Goal: Register for event/course

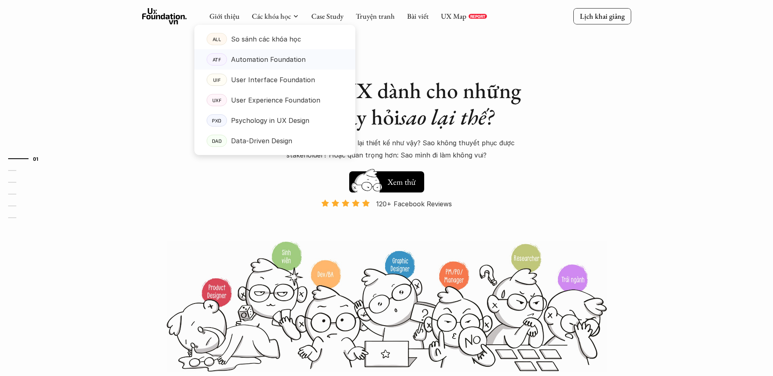
click at [282, 57] on p "Automation Foundation" at bounding box center [268, 59] width 75 height 12
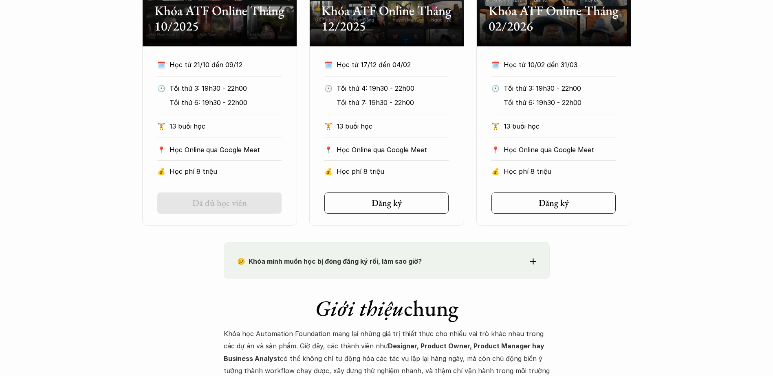
scroll to position [570, 0]
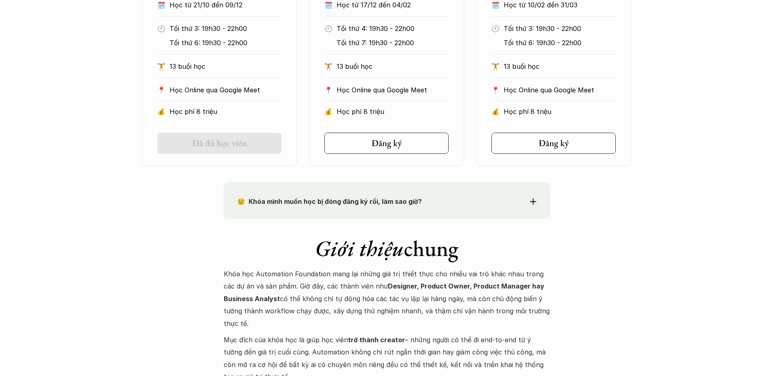
click at [530, 202] on icon at bounding box center [533, 202] width 6 height 6
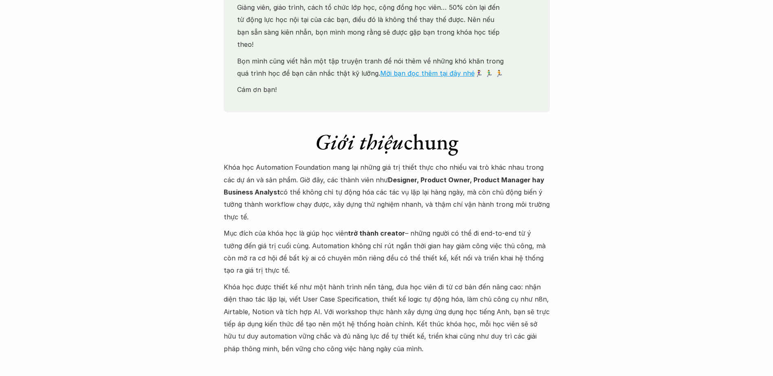
scroll to position [896, 0]
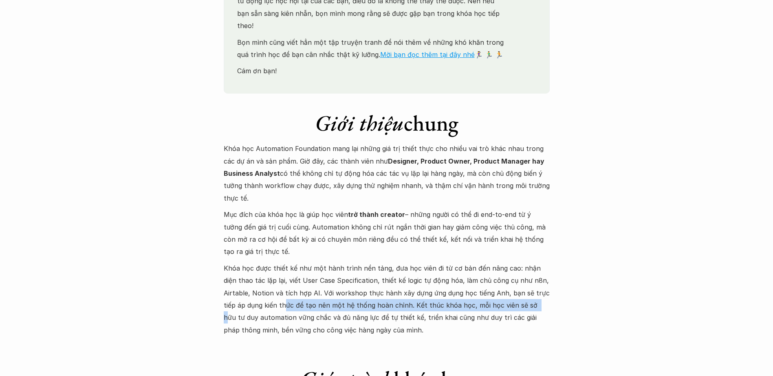
drag, startPoint x: 286, startPoint y: 294, endPoint x: 532, endPoint y: 292, distance: 246.0
click at [532, 292] on p "Khóa học được thiết kế như một hành trình nền tảng, đưa học viên đi từ cơ bản đ…" at bounding box center [387, 299] width 326 height 74
click at [257, 307] on p "Khóa học được thiết kế như một hành trình nền tảng, đưa học viên đi từ cơ bản đ…" at bounding box center [387, 299] width 326 height 74
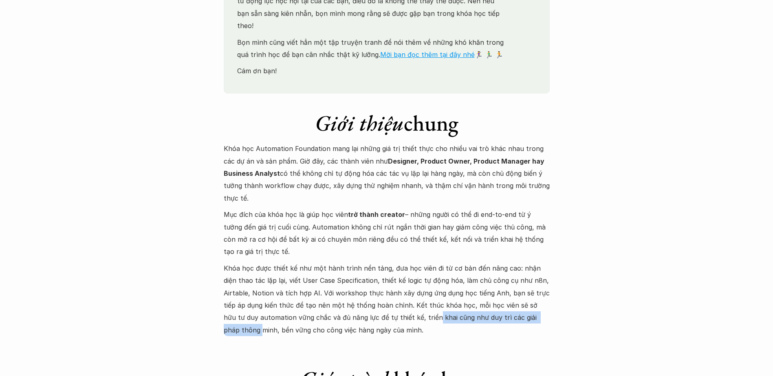
drag, startPoint x: 416, startPoint y: 306, endPoint x: 543, endPoint y: 303, distance: 127.1
click at [543, 303] on p "Khóa học được thiết kế như một hành trình nền tảng, đưa học viên đi từ cơ bản đ…" at bounding box center [387, 299] width 326 height 74
drag, startPoint x: 543, startPoint y: 303, endPoint x: 607, endPoint y: 305, distance: 64.0
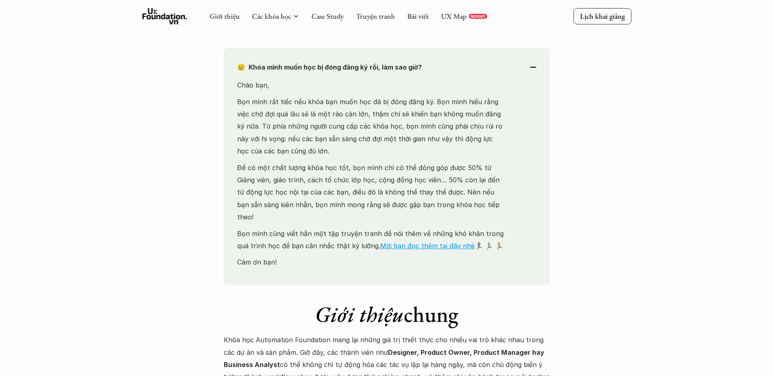
scroll to position [655, 0]
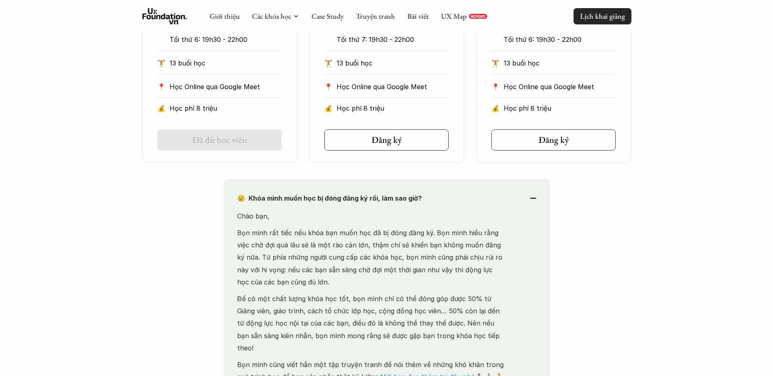
click at [607, 16] on p "Lịch khai giảng" at bounding box center [602, 15] width 45 height 9
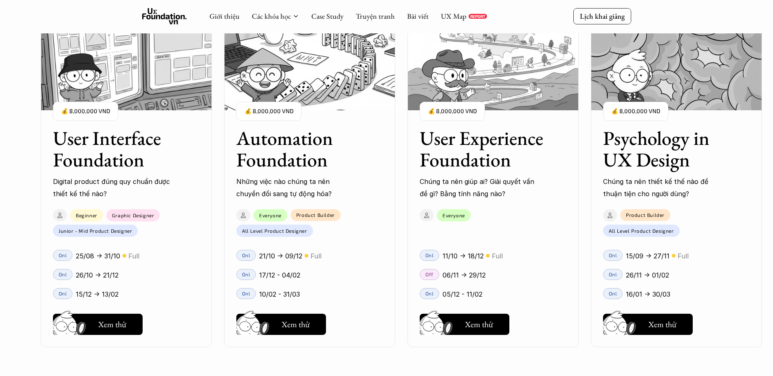
scroll to position [862, 0]
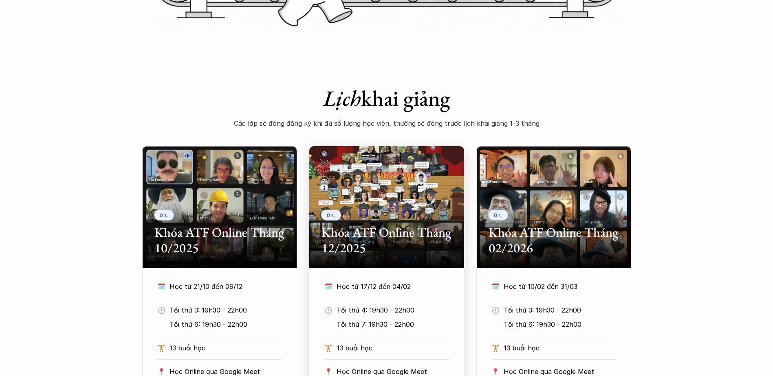
scroll to position [492, 0]
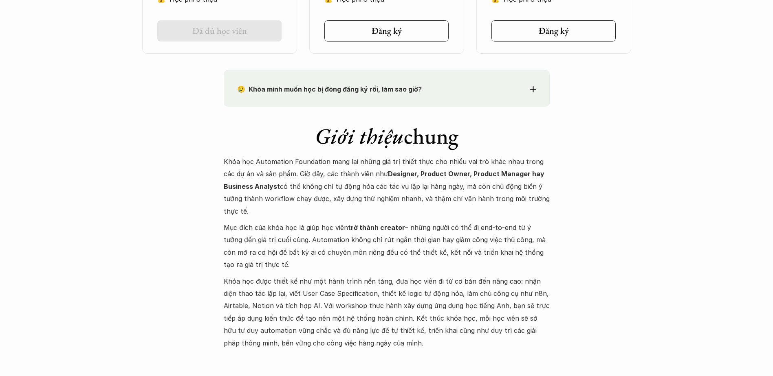
scroll to position [696, 0]
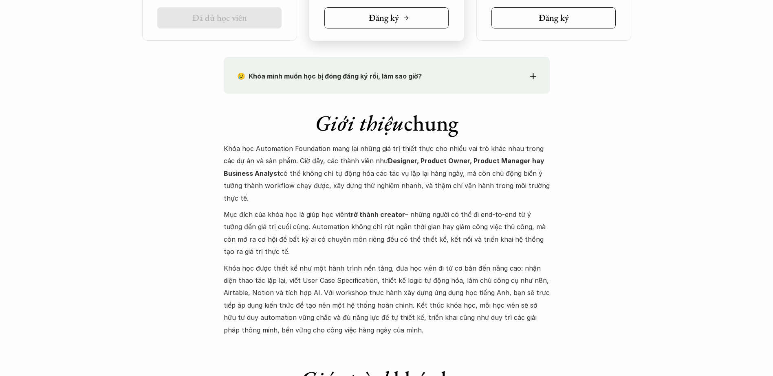
click at [412, 17] on link "Đăng ký" at bounding box center [386, 17] width 124 height 21
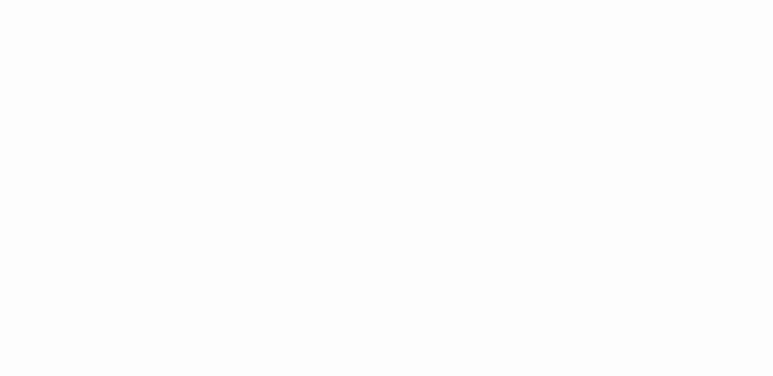
scroll to position [1242, 0]
